Goal: Task Accomplishment & Management: Complete application form

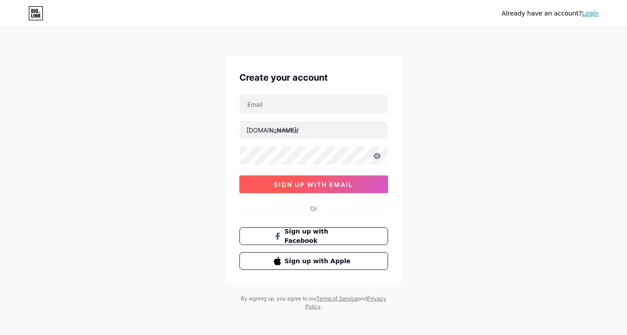
click at [355, 187] on button "sign up with email" at bounding box center [313, 184] width 149 height 18
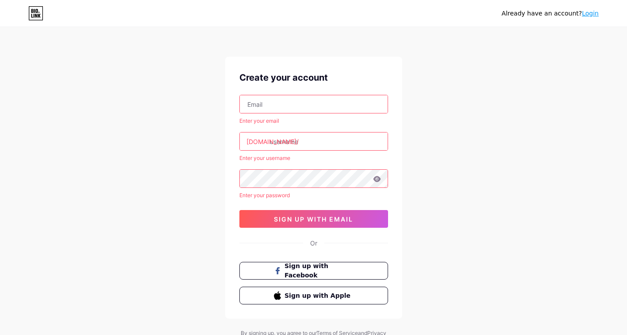
click at [301, 102] on input "text" at bounding box center [314, 104] width 148 height 18
type input "[EMAIL_ADDRESS][DOMAIN_NAME]"
click at [303, 143] on input "text" at bounding box center [314, 141] width 148 height 18
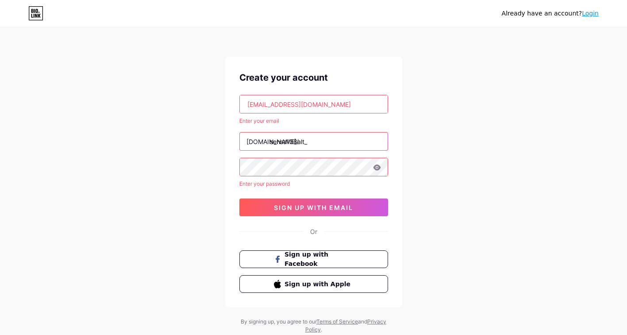
type input "sensa138alt_"
click at [469, 129] on div "Already have an account? Login Create your account [EMAIL_ADDRESS][DOMAIN_NAME]…" at bounding box center [313, 181] width 627 height 362
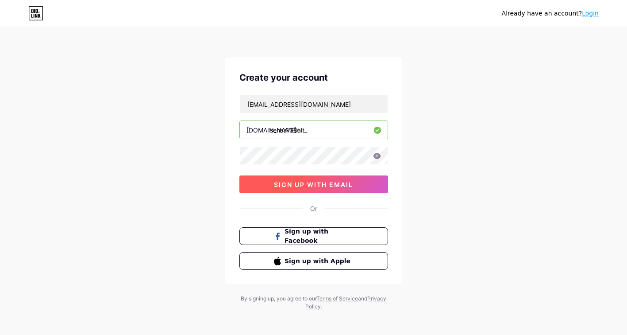
click at [349, 189] on button "sign up with email" at bounding box center [313, 184] width 149 height 18
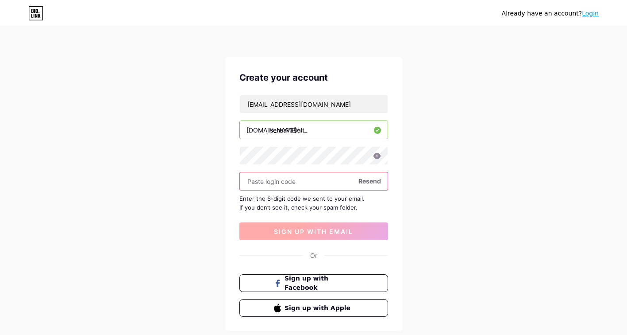
paste input "587107"
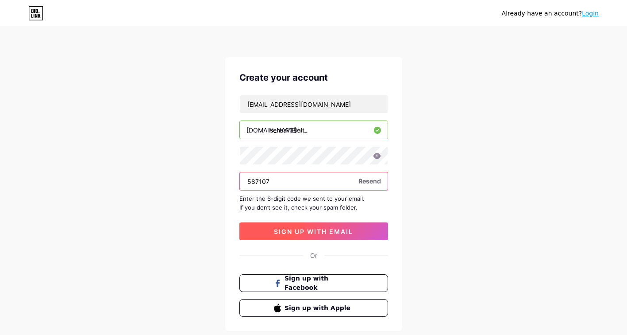
type input "587107"
click at [362, 232] on button "sign up with email" at bounding box center [313, 231] width 149 height 18
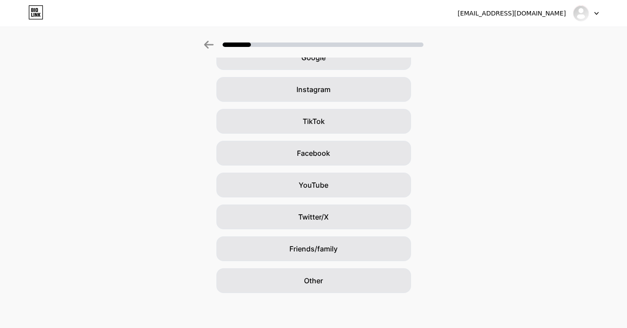
scroll to position [54, 0]
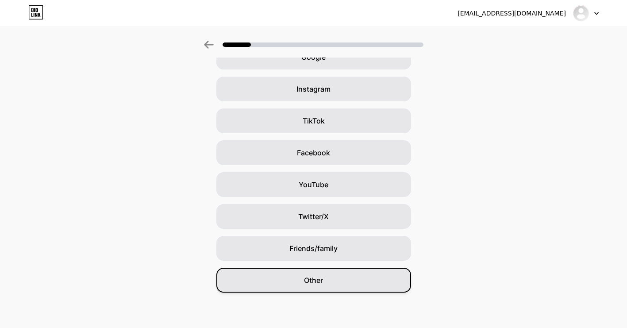
click at [367, 288] on div "Other" at bounding box center [313, 280] width 195 height 25
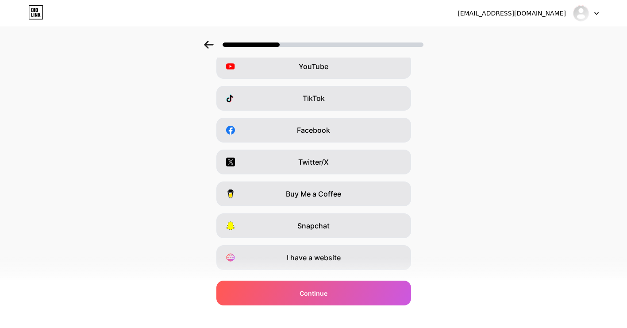
scroll to position [98, 0]
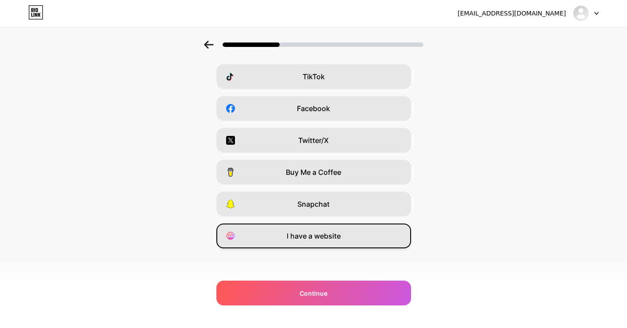
click at [351, 245] on div "I have a website" at bounding box center [313, 236] width 195 height 25
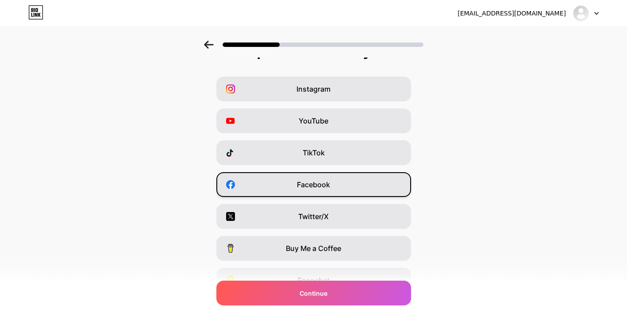
scroll to position [0, 0]
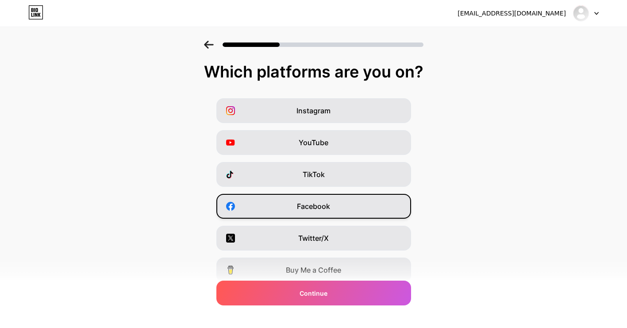
click at [346, 210] on div "Facebook" at bounding box center [313, 206] width 195 height 25
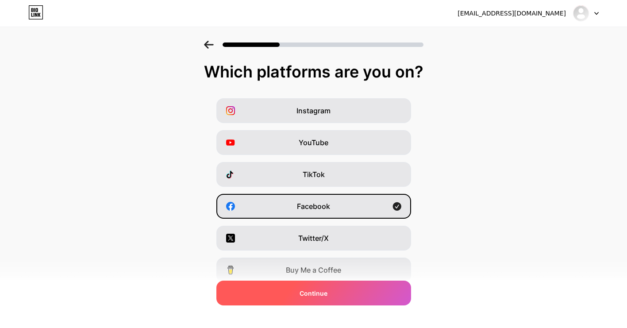
click at [359, 297] on div "Continue" at bounding box center [313, 293] width 195 height 25
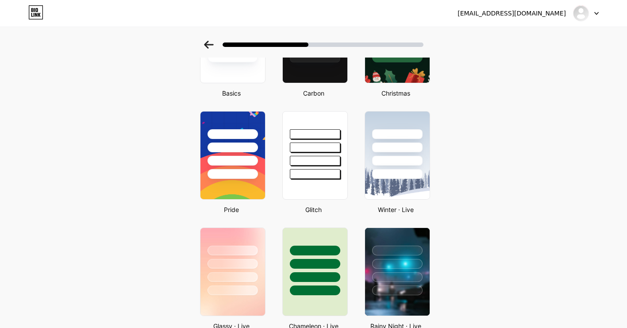
scroll to position [221, 0]
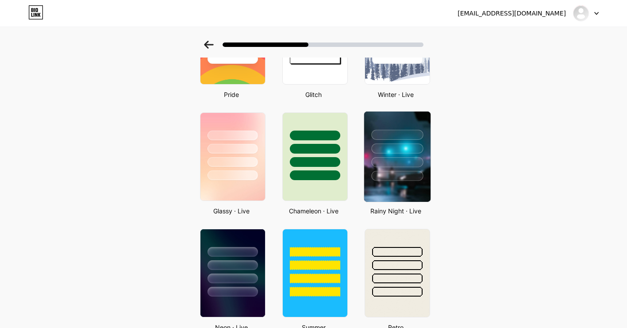
click at [419, 167] on div at bounding box center [397, 162] width 52 height 10
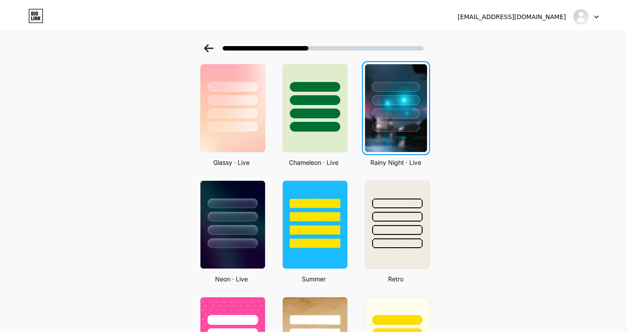
scroll to position [0, 0]
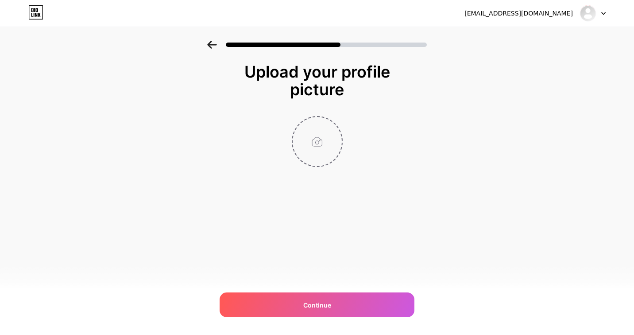
click at [309, 152] on input "file" at bounding box center [317, 141] width 49 height 49
type input "C:\fakepath\download (19).jpeg"
click at [339, 122] on circle at bounding box center [337, 123] width 10 height 10
click at [323, 144] on input "file" at bounding box center [317, 141] width 49 height 49
type input "C:\fakepath\515935209_18526591441032522_8375720006601047680_n..jpg"
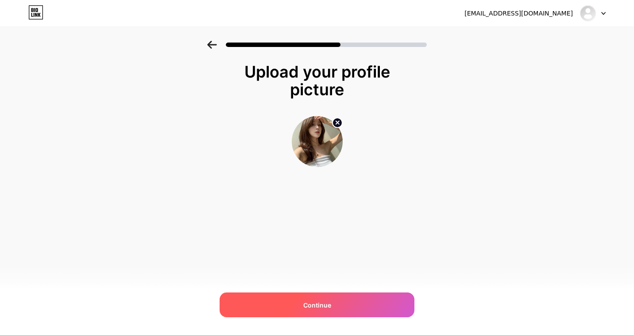
click at [373, 312] on div "Continue" at bounding box center [317, 304] width 195 height 25
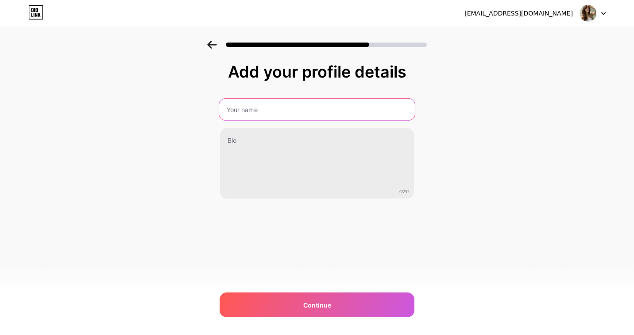
click at [291, 104] on input "text" at bounding box center [317, 109] width 196 height 21
type input "Sensa138 | Sensa138 Login | Sensa138 Daftar"
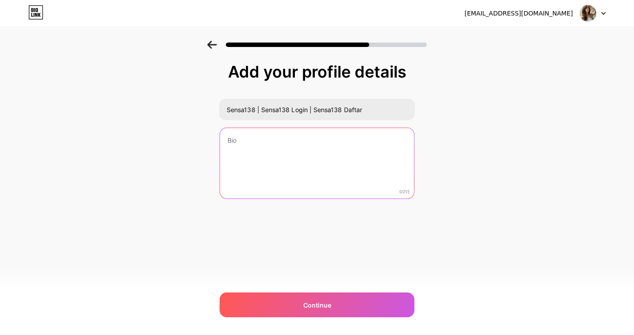
click at [330, 176] on textarea at bounding box center [317, 163] width 194 height 71
click at [357, 189] on textarea at bounding box center [317, 163] width 196 height 72
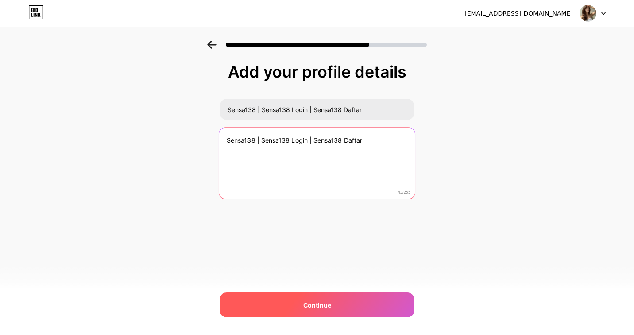
type textarea "Sensa138 | Sensa138 Login | Sensa138 Daftar"
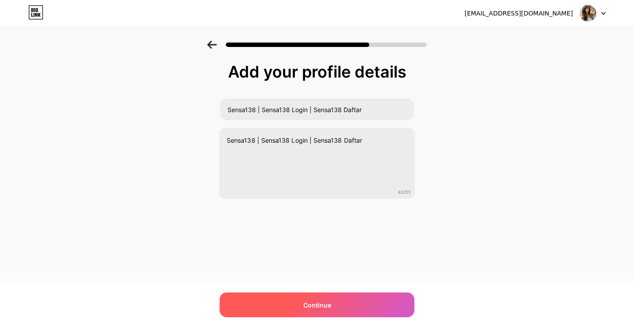
click at [342, 302] on div "Continue" at bounding box center [317, 304] width 195 height 25
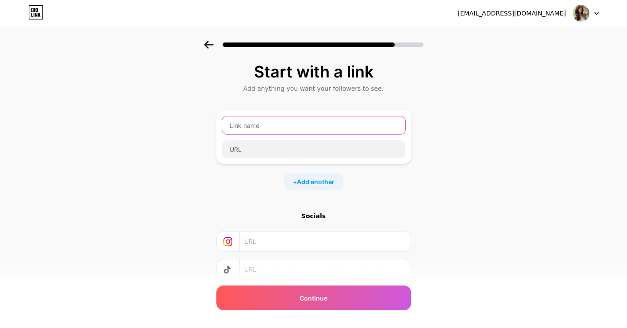
click at [315, 128] on input "text" at bounding box center [313, 125] width 183 height 18
type input "Sensa138 Daftar"
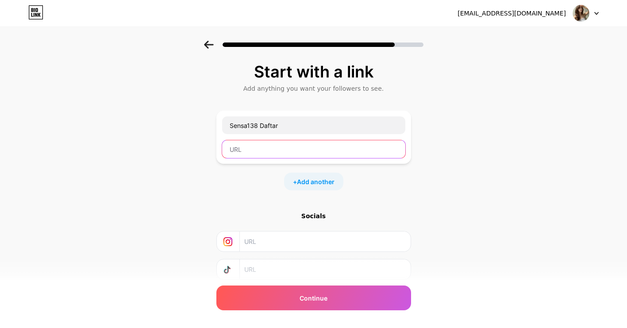
drag, startPoint x: 258, startPoint y: 147, endPoint x: 285, endPoint y: 147, distance: 27.0
click at [266, 147] on input "text" at bounding box center [313, 149] width 183 height 18
click at [339, 149] on input "text" at bounding box center [313, 149] width 183 height 18
paste input "[URL][DOMAIN_NAME]"
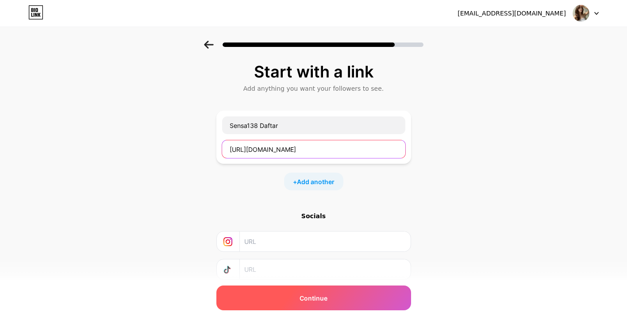
type input "[URL][DOMAIN_NAME]"
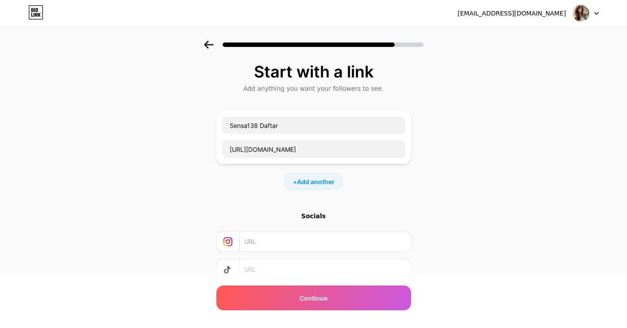
drag, startPoint x: 354, startPoint y: 294, endPoint x: 425, endPoint y: 291, distance: 71.3
click at [354, 293] on div "Continue" at bounding box center [313, 298] width 195 height 25
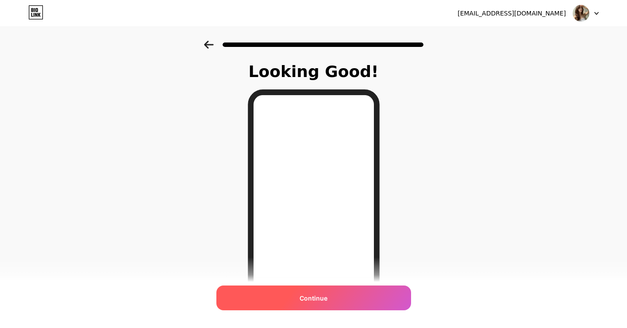
click at [346, 297] on div "Continue" at bounding box center [313, 298] width 195 height 25
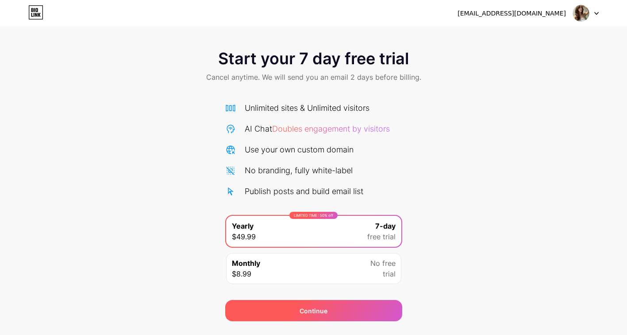
click at [346, 314] on div "Continue" at bounding box center [313, 310] width 177 height 21
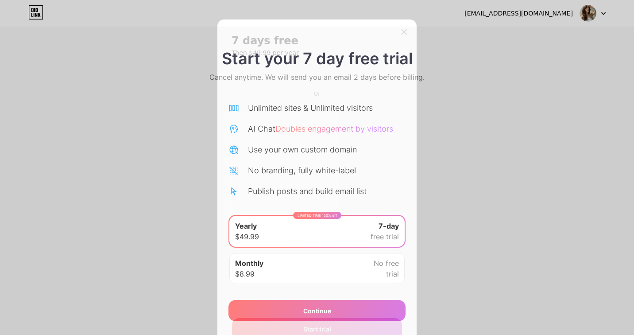
click at [406, 25] on div "7 days free Then $49.99 per year Or Start trial" at bounding box center [316, 186] width 199 height 334
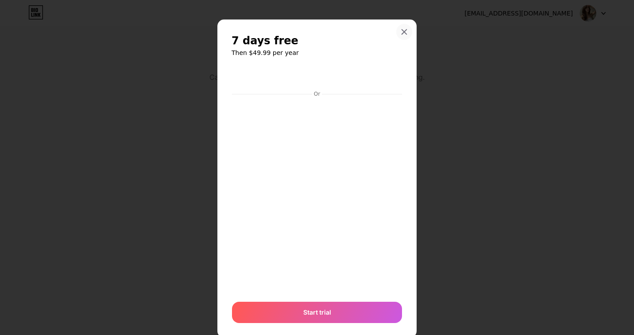
click at [401, 32] on icon at bounding box center [404, 31] width 7 height 7
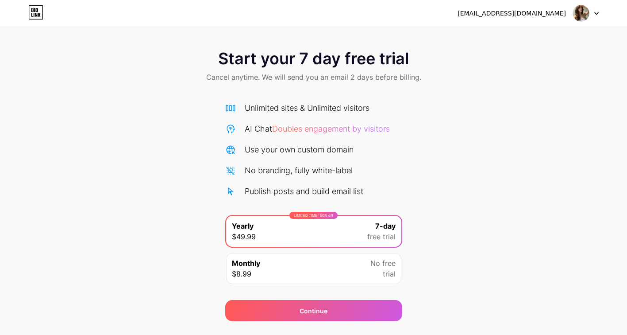
click at [438, 179] on div "Start your 7 day free trial Cancel anytime. We will send you an email 2 days be…" at bounding box center [313, 181] width 627 height 280
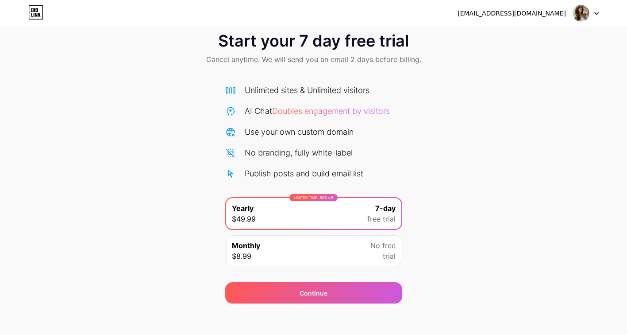
scroll to position [22, 0]
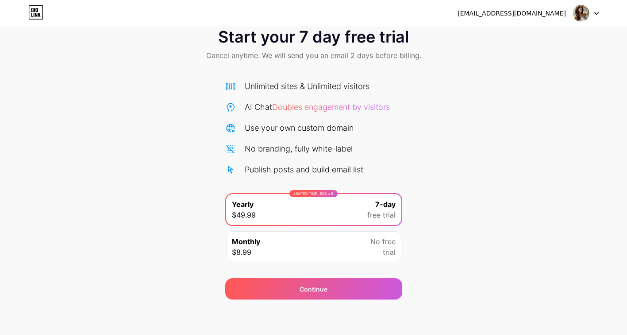
click at [377, 253] on div "No free trial" at bounding box center [383, 246] width 25 height 21
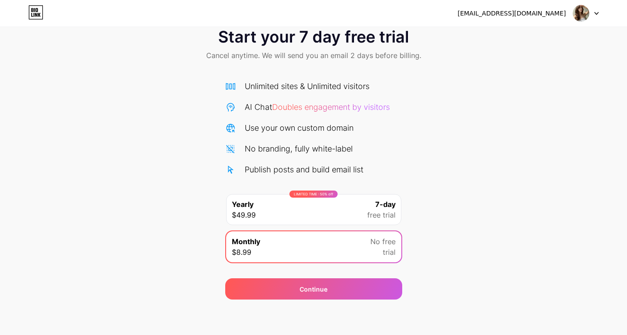
click at [379, 218] on span "free trial" at bounding box center [381, 214] width 28 height 11
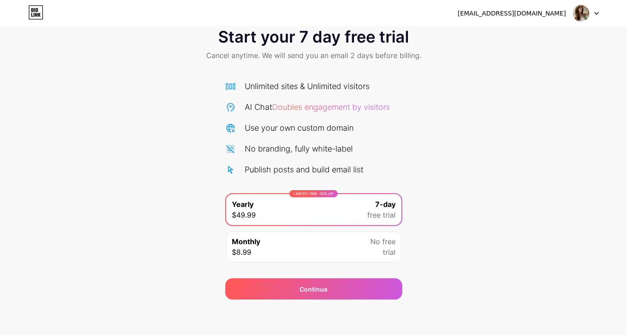
click at [595, 19] on div at bounding box center [586, 13] width 26 height 16
click at [472, 137] on div "Start your 7 day free trial Cancel anytime. We will send you an email 2 days be…" at bounding box center [313, 159] width 627 height 280
click at [39, 14] on icon at bounding box center [39, 15] width 3 height 4
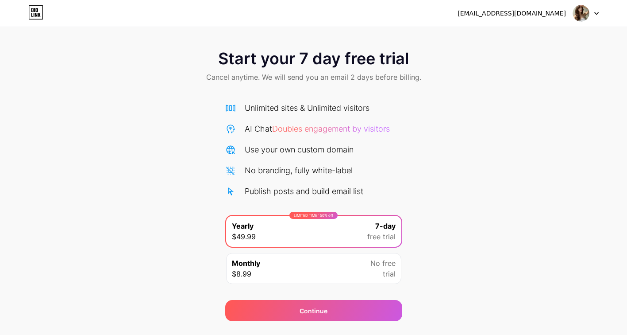
click at [421, 197] on div "Start your 7 day free trial Cancel anytime. We will send you an email 2 days be…" at bounding box center [313, 181] width 627 height 280
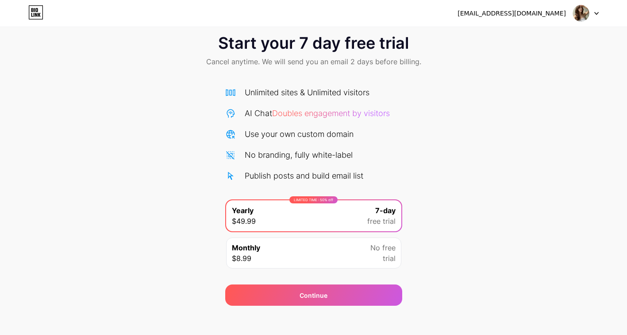
scroll to position [4, 0]
